Goal: Obtain resource: Obtain resource

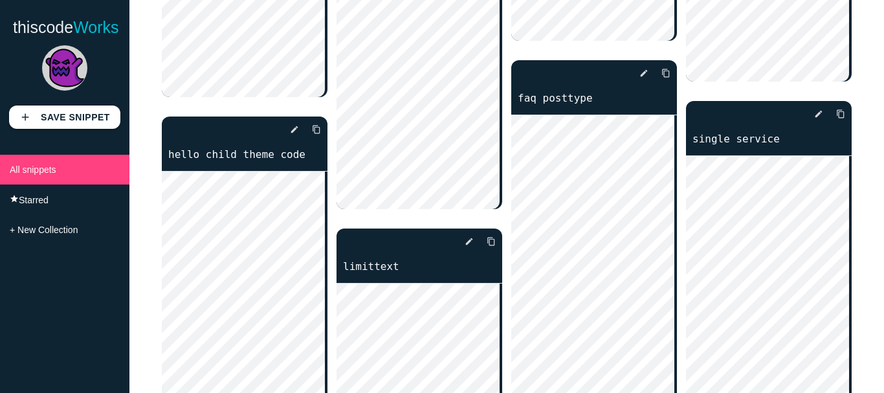
scroll to position [1877, 0]
